Goal: Answer question/provide support

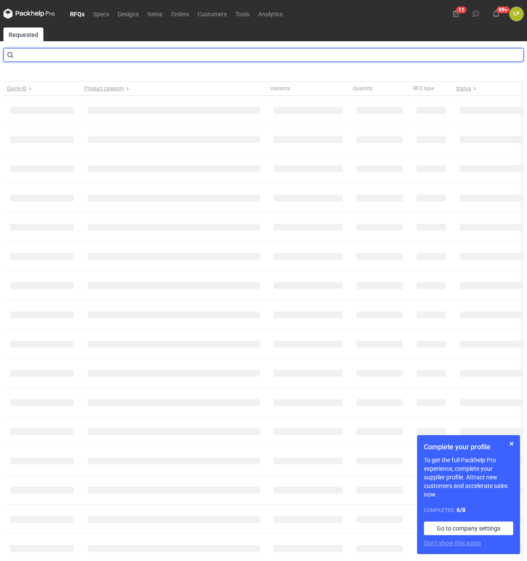
click at [170, 55] on input "text" at bounding box center [263, 55] width 520 height 14
type input "cbap"
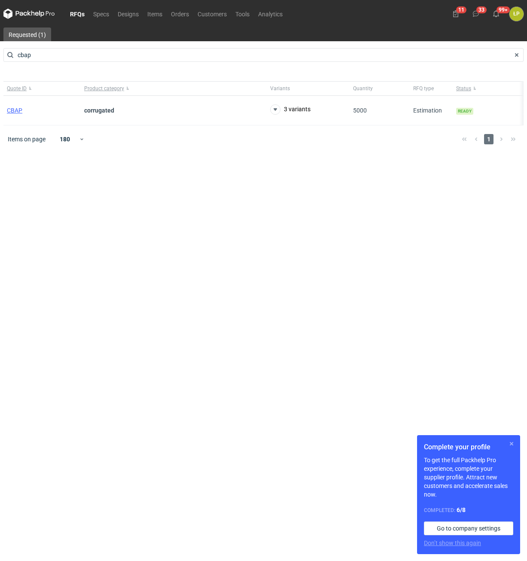
click at [509, 442] on button "button" at bounding box center [512, 444] width 10 height 10
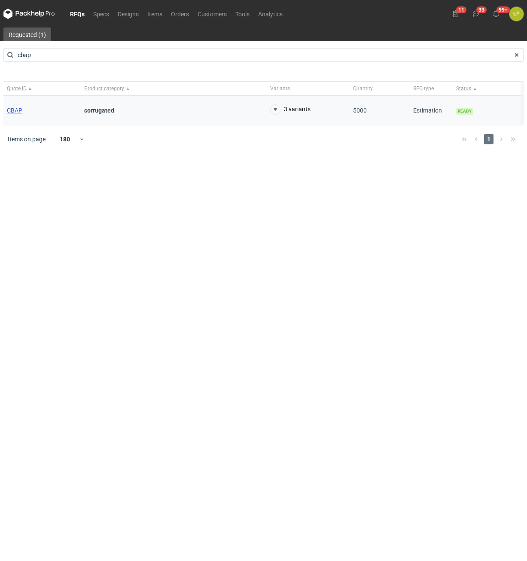
click at [19, 111] on span "CBAP" at bounding box center [14, 110] width 15 height 7
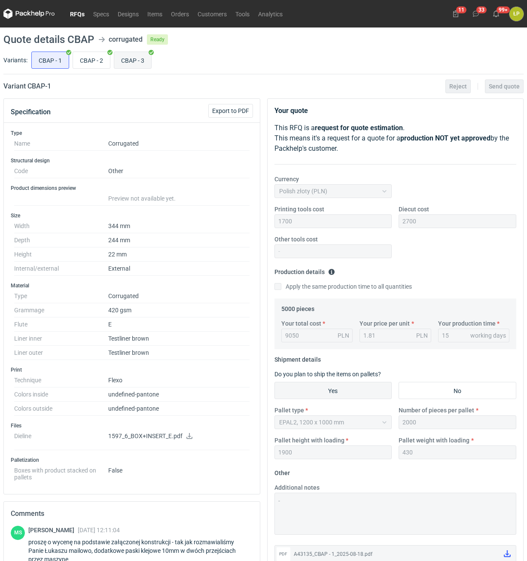
click at [131, 60] on input "CBAP - 3" at bounding box center [132, 60] width 37 height 16
radio input "true"
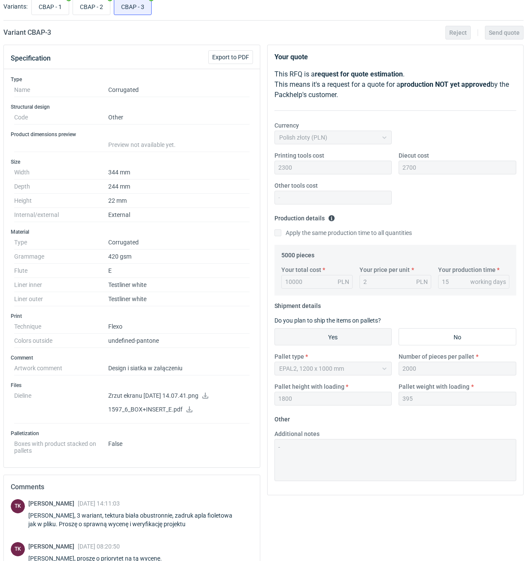
scroll to position [273, 0]
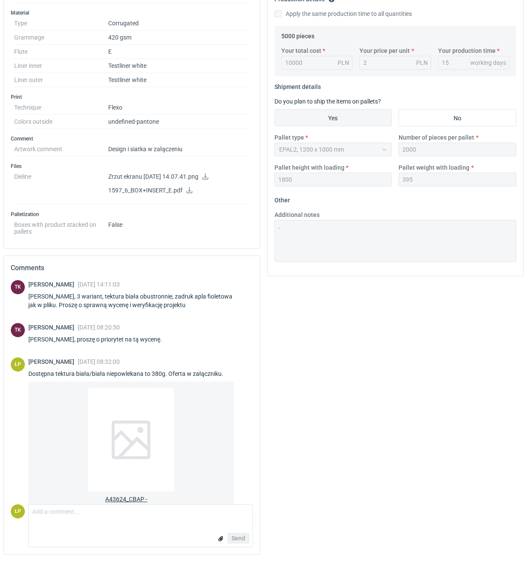
click at [138, 417] on div at bounding box center [131, 439] width 86 height 103
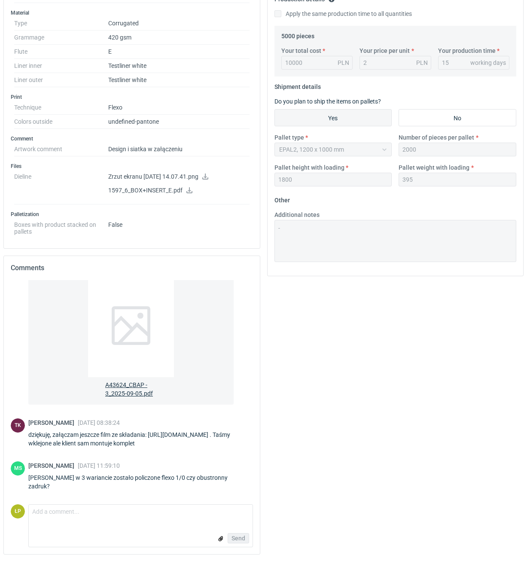
scroll to position [0, 0]
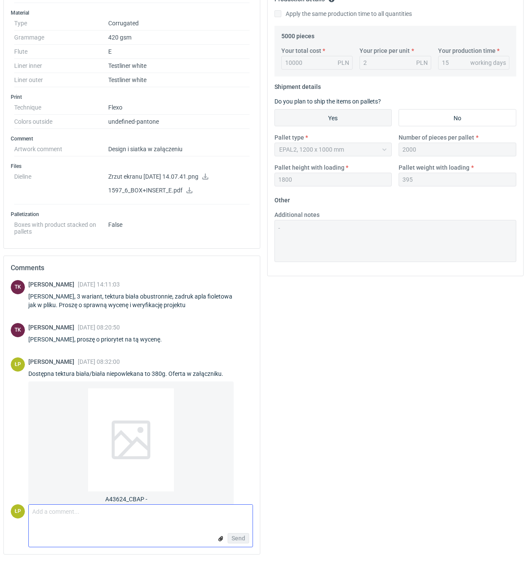
click at [178, 510] on textarea "Comment message" at bounding box center [141, 514] width 224 height 18
type textarea "dzień dobry, tak jak w specyfikacji 1/0 na zewnątrz."
click at [238, 534] on button "Send" at bounding box center [238, 538] width 21 height 10
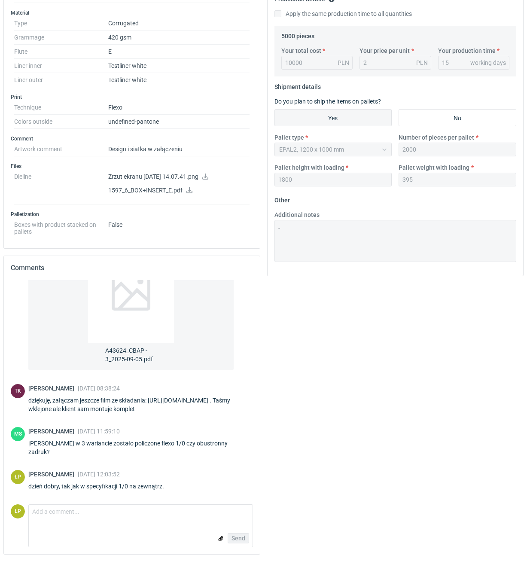
click at [291, 455] on div "Your quote This RFQ is a request for quote estimation . This means it's a reque…" at bounding box center [396, 194] width 264 height 736
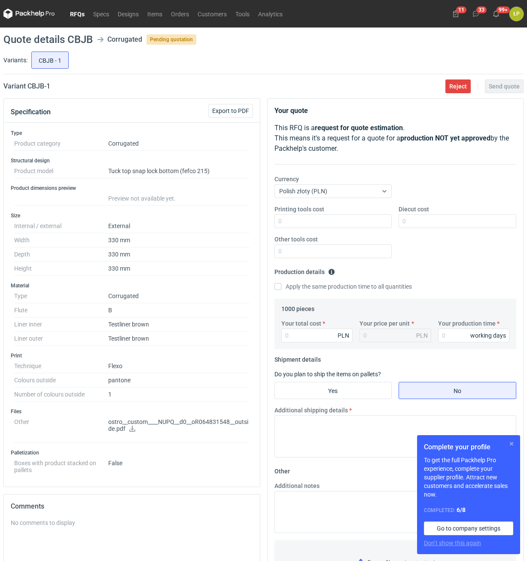
click at [510, 442] on button "button" at bounding box center [512, 444] width 10 height 10
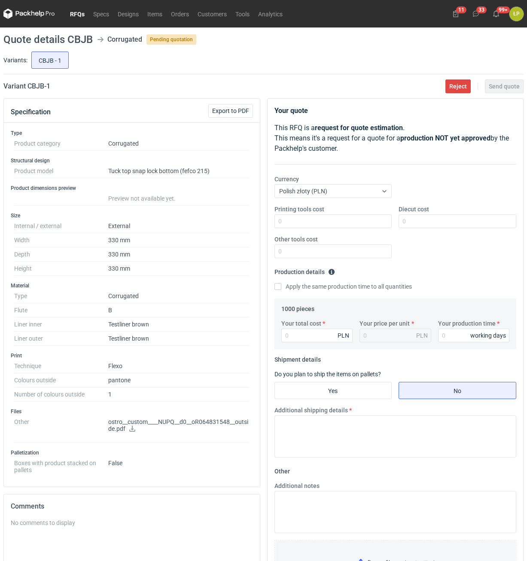
click at [131, 429] on icon at bounding box center [132, 429] width 7 height 6
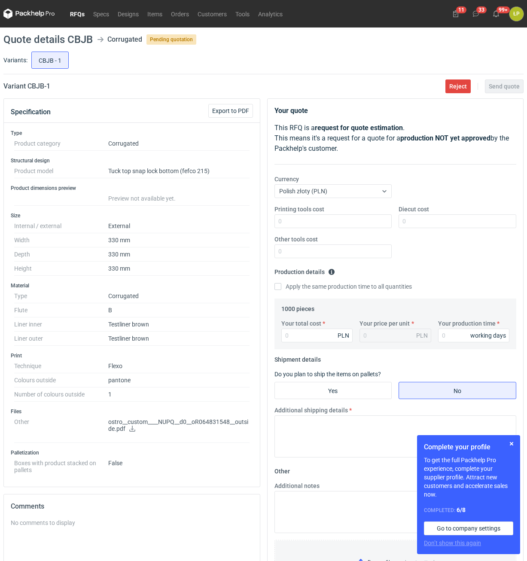
click at [132, 429] on icon at bounding box center [132, 429] width 6 height 6
drag, startPoint x: 62, startPoint y: 91, endPoint x: 28, endPoint y: 90, distance: 34.4
click at [28, 90] on div "Variant CBJB - 1 Reject Send quote" at bounding box center [263, 86] width 520 height 10
copy h2 "CBJB - 1"
click at [302, 226] on input "Printing tools cost" at bounding box center [334, 221] width 118 height 14
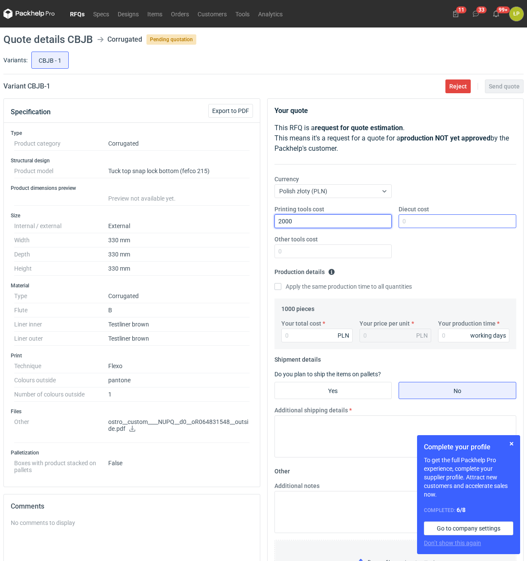
type input "2000"
click at [423, 215] on input "Diecut cost" at bounding box center [458, 221] width 118 height 14
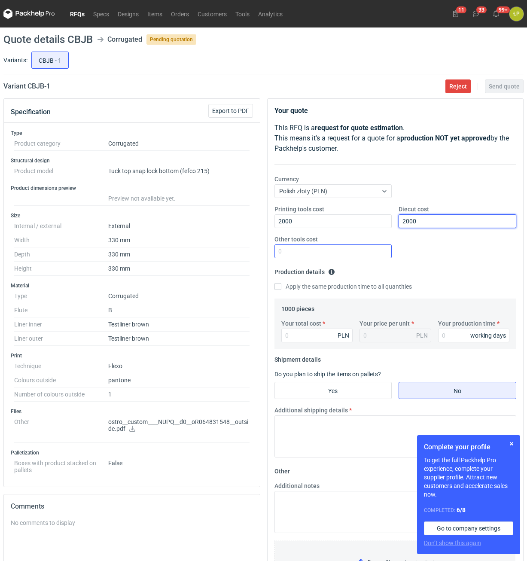
type input "2000"
click at [364, 244] on input "Other tools cost" at bounding box center [334, 251] width 118 height 14
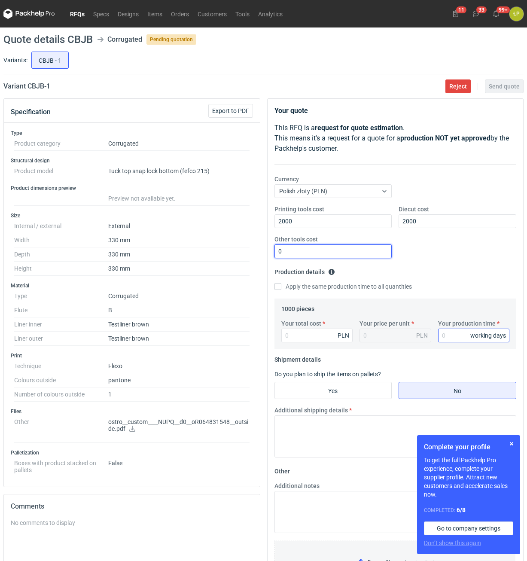
type input "0"
click at [447, 334] on input "Your production time" at bounding box center [474, 336] width 72 height 14
type input "15"
click at [326, 336] on input "Your total cost" at bounding box center [317, 336] width 72 height 14
type input "2970"
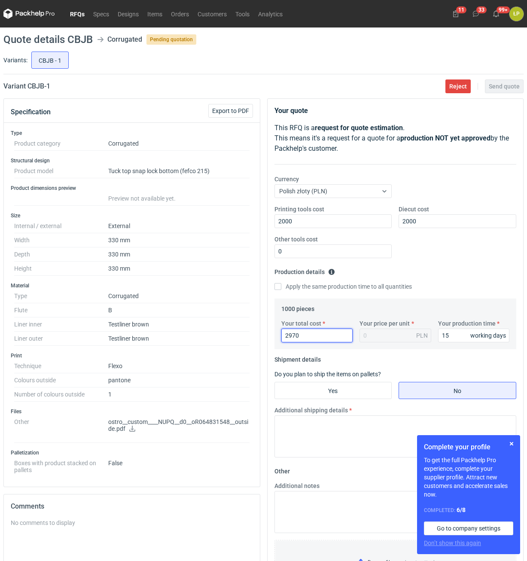
type input "2.97"
type input "2970"
drag, startPoint x: 353, startPoint y: 400, endPoint x: 353, endPoint y: 396, distance: 4.3
click at [353, 399] on fieldset "Shipment details Do you plan to ship the items on pallets? Yes No Additional sh…" at bounding box center [396, 409] width 242 height 112
click at [353, 396] on input "Yes" at bounding box center [333, 390] width 117 height 16
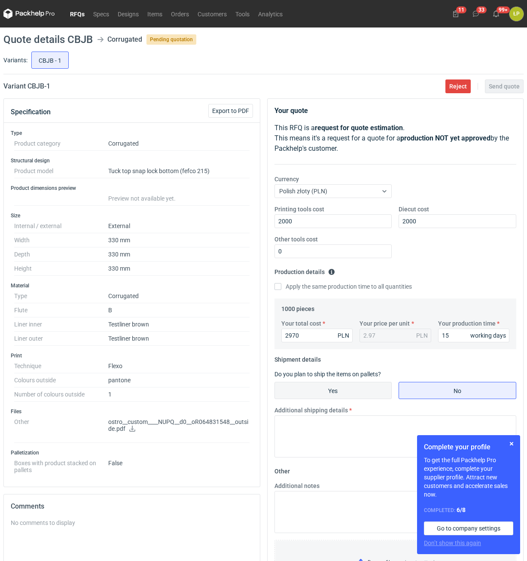
radio input "true"
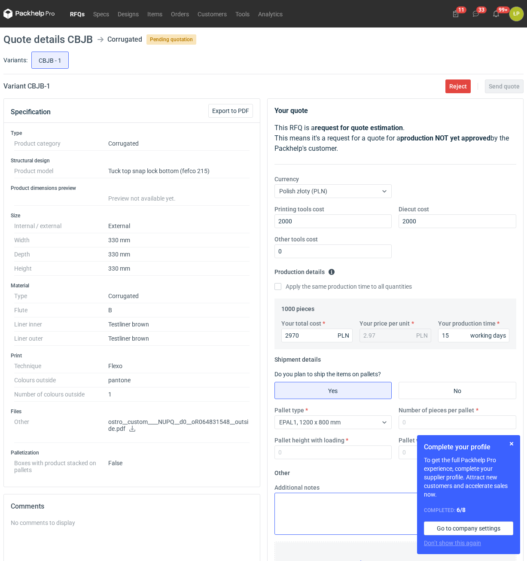
scroll to position [139, 0]
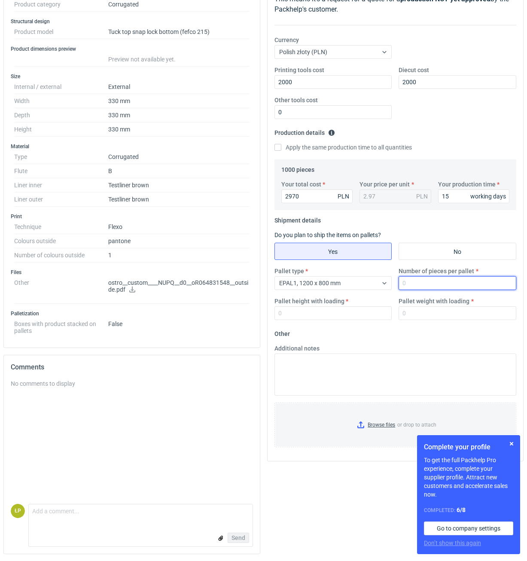
click at [423, 277] on input "Number of pieces per pallet" at bounding box center [458, 283] width 118 height 14
type input "270"
click at [354, 312] on input "Pallet height with loading" at bounding box center [334, 313] width 118 height 14
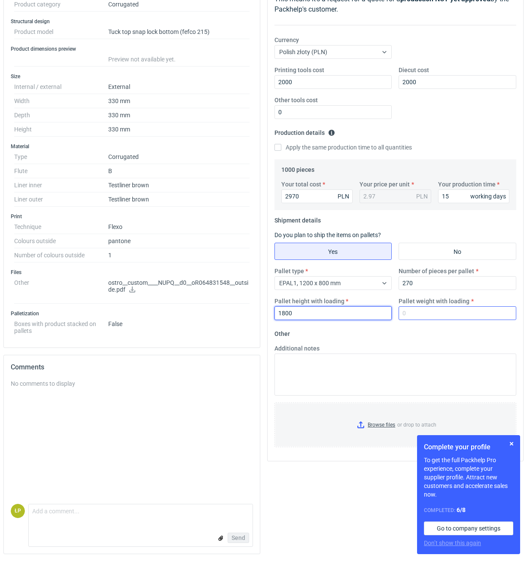
type input "1800"
click at [430, 315] on input "Pallet weight with loading" at bounding box center [458, 313] width 118 height 14
click at [515, 442] on button "button" at bounding box center [512, 444] width 10 height 10
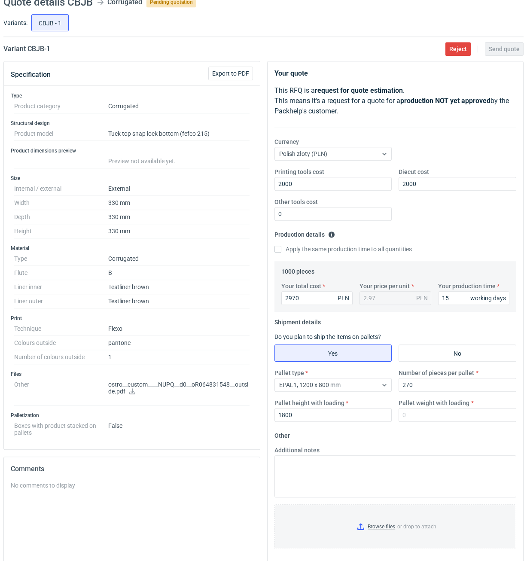
scroll to position [0, 0]
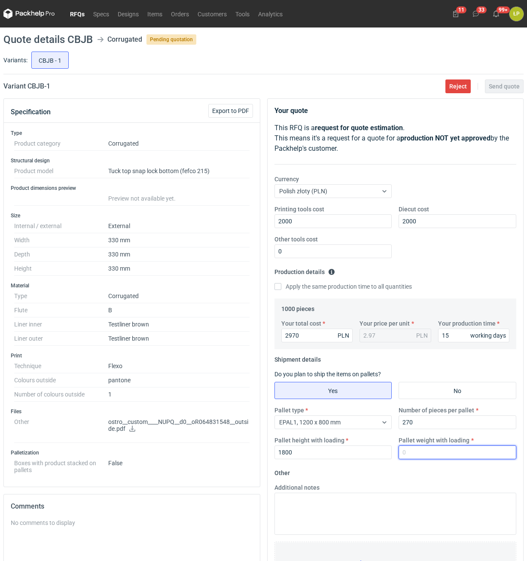
click at [469, 455] on input "Pallet weight with loading" at bounding box center [458, 453] width 118 height 14
type input "170"
click at [465, 467] on form "Other Additional notes Browse files or drop to attach" at bounding box center [396, 529] width 242 height 127
click at [507, 84] on span "Send quote" at bounding box center [504, 86] width 31 height 6
